Goal: Find specific page/section: Find specific page/section

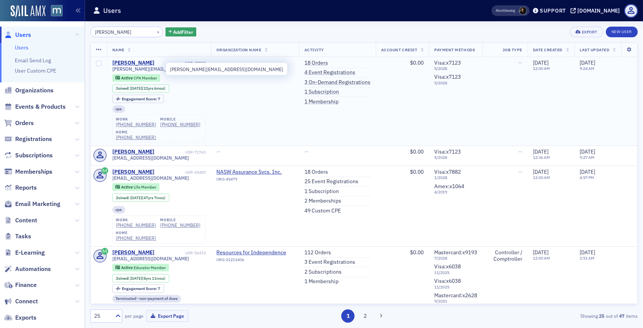
click at [147, 70] on span "[PERSON_NAME][EMAIL_ADDRESS][DOMAIN_NAME]" at bounding box center [159, 69] width 94 height 6
copy div "[PERSON_NAME][EMAIL_ADDRESS][DOMAIN_NAME]"
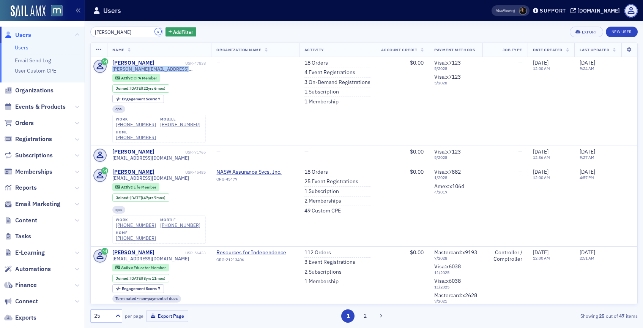
click at [155, 29] on button "×" at bounding box center [158, 31] width 7 height 7
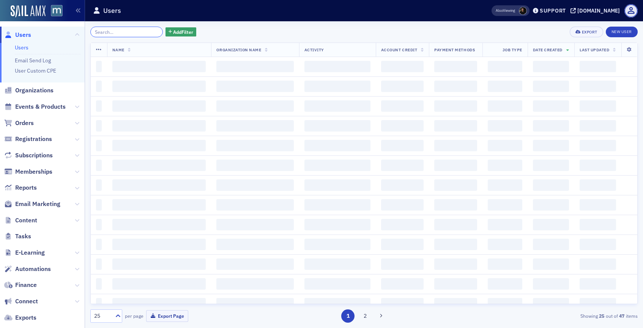
click at [145, 31] on input "search" at bounding box center [126, 32] width 72 height 11
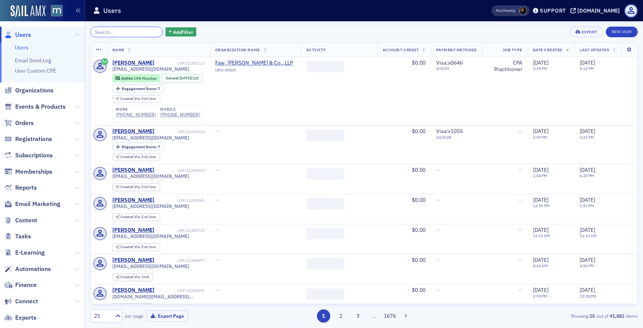
type input "h"
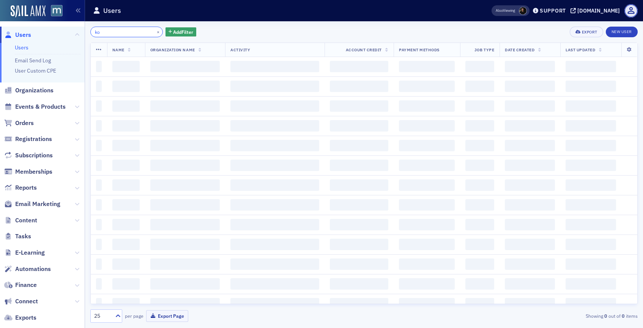
type input "k"
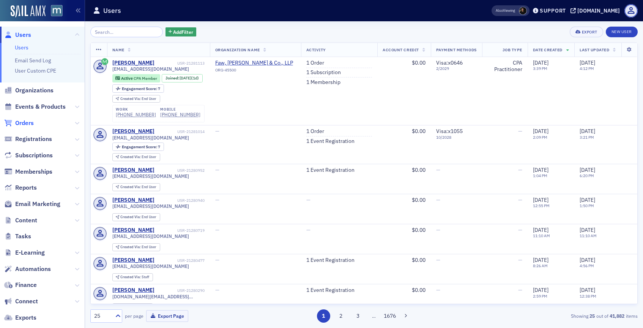
click at [27, 120] on span "Orders" at bounding box center [24, 123] width 19 height 8
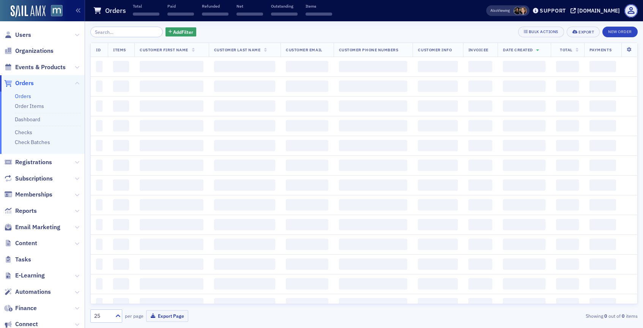
click at [113, 32] on input "search" at bounding box center [126, 32] width 72 height 11
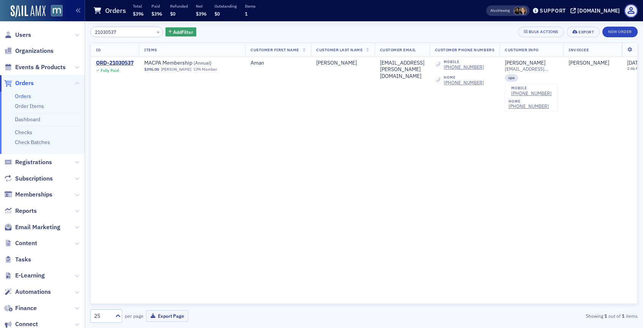
type input "21030537"
click at [26, 33] on span "Users" at bounding box center [23, 35] width 16 height 8
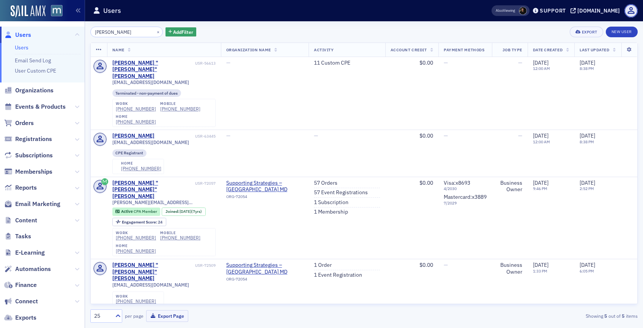
type input "[PERSON_NAME]"
